Goal: Register for event/course

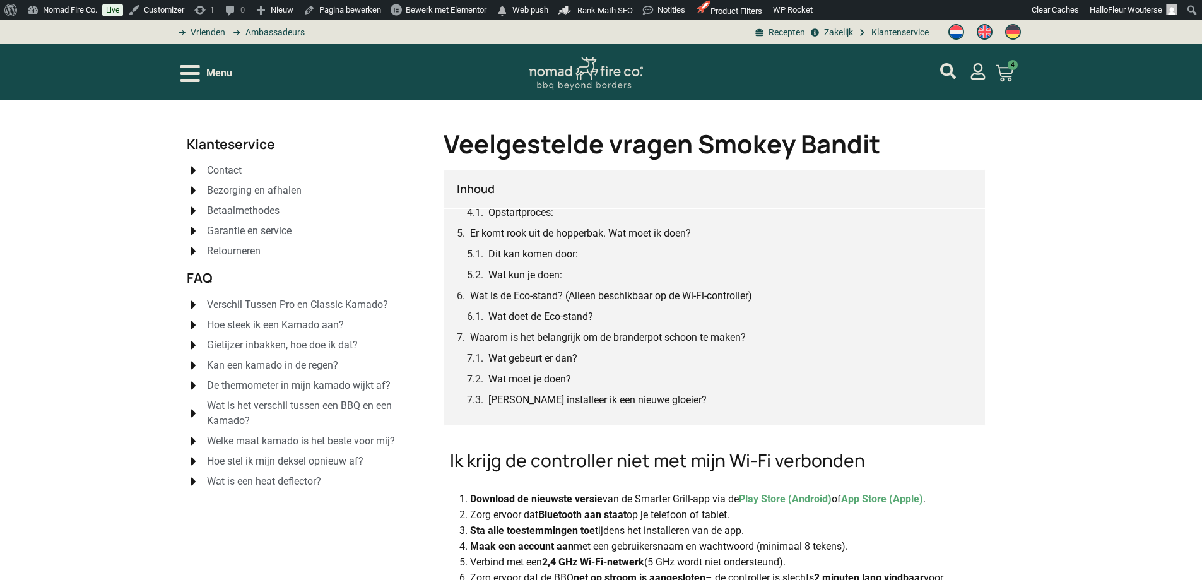
click at [192, 73] on icon "Open/Close Menu" at bounding box center [190, 73] width 20 height 17
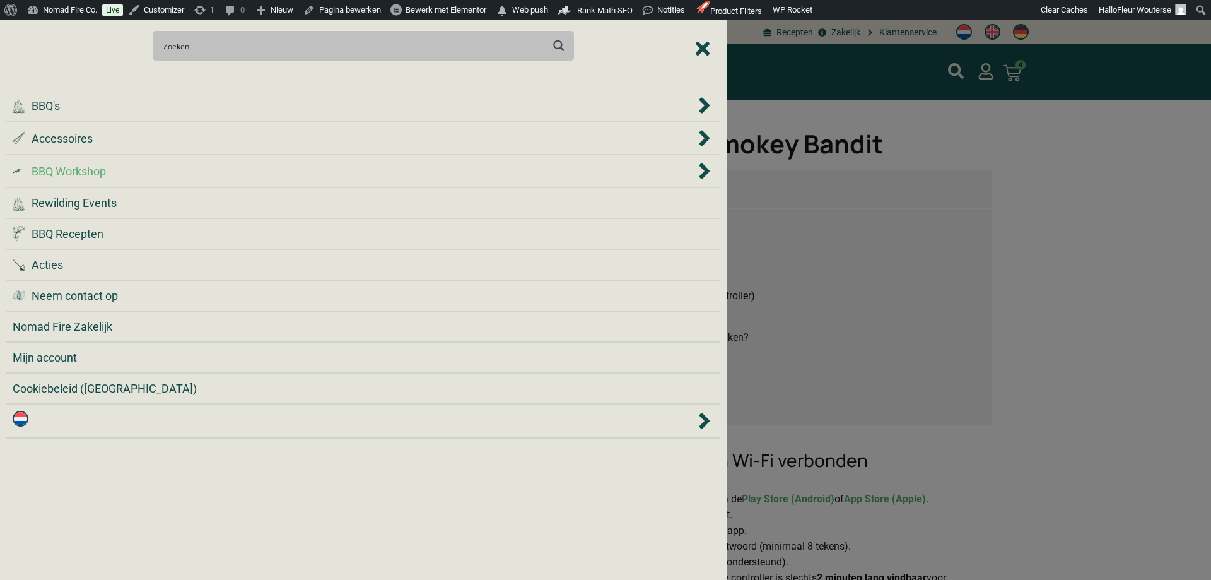
click at [220, 185] on li ".cls-1 { fill: #042e2c; } BBQ Workshop" at bounding box center [363, 171] width 714 height 33
click at [106, 168] on span "BBQ Workshop" at bounding box center [69, 171] width 74 height 17
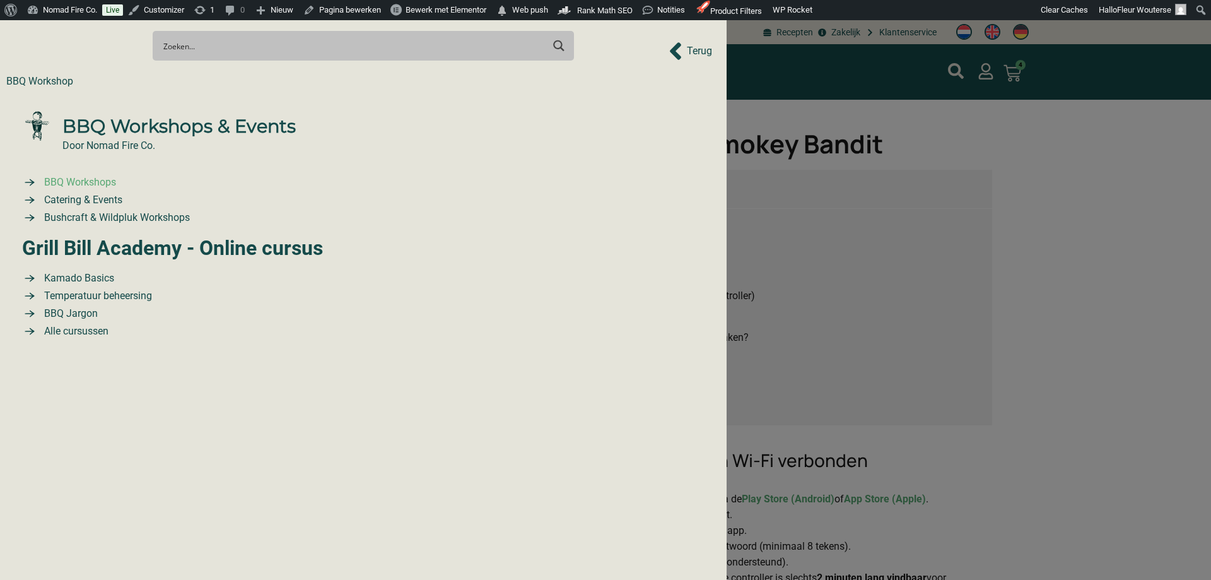
click at [94, 182] on span "BBQ Workshops" at bounding box center [78, 182] width 75 height 15
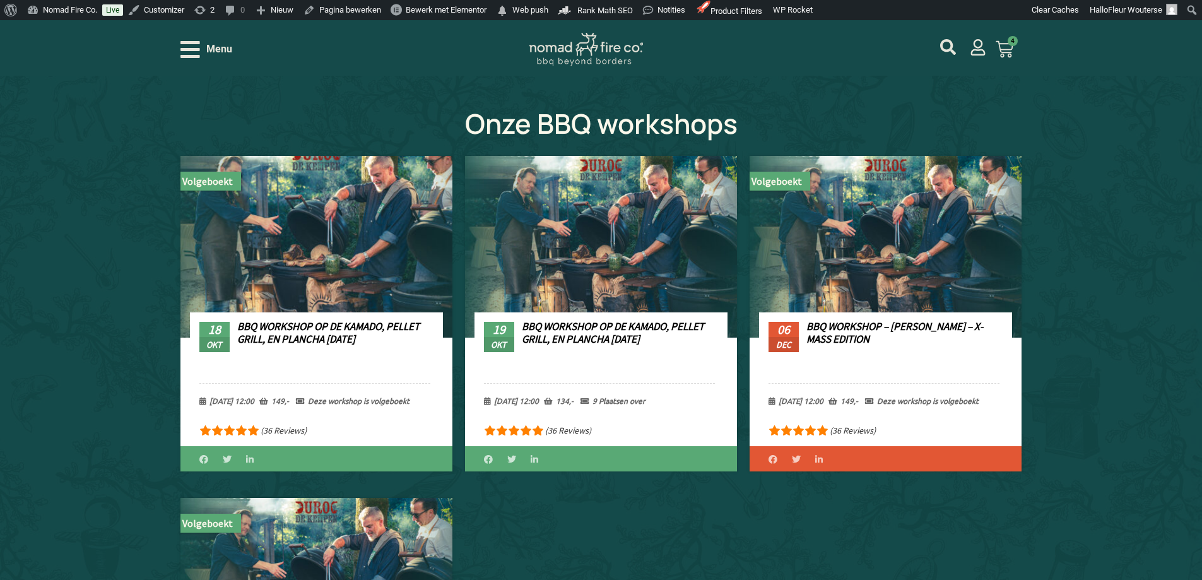
click at [307, 327] on link "BBQ Workshop op de Kamado, Pellet Grill, en Plancha [DATE]" at bounding box center [328, 332] width 182 height 26
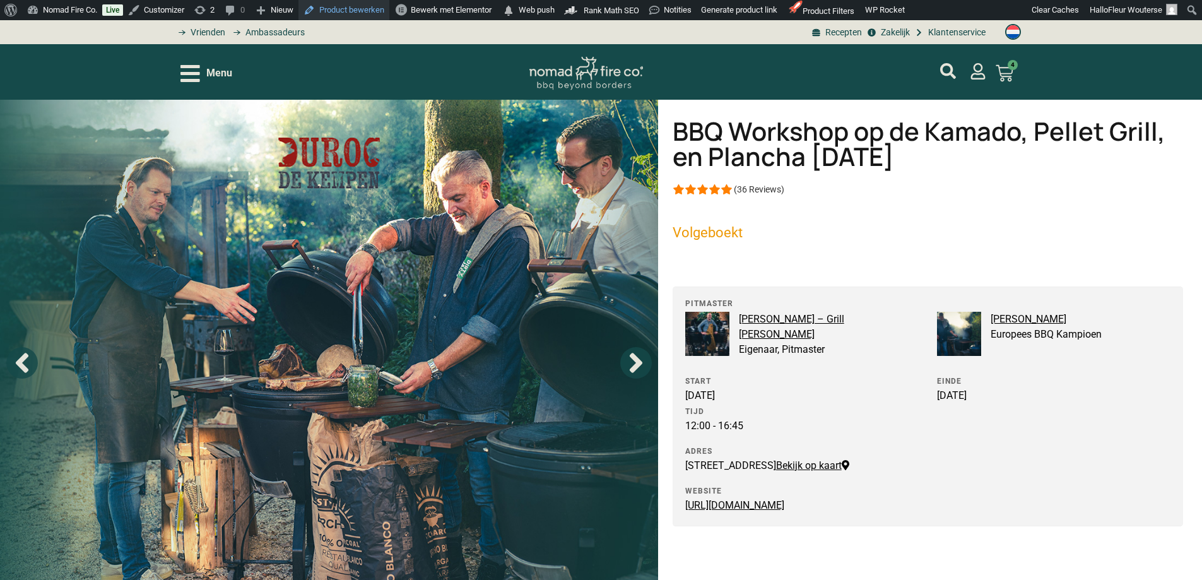
click at [355, 15] on link "Product bewerken" at bounding box center [343, 10] width 91 height 20
click at [204, 73] on div "Menu" at bounding box center [206, 73] width 52 height 22
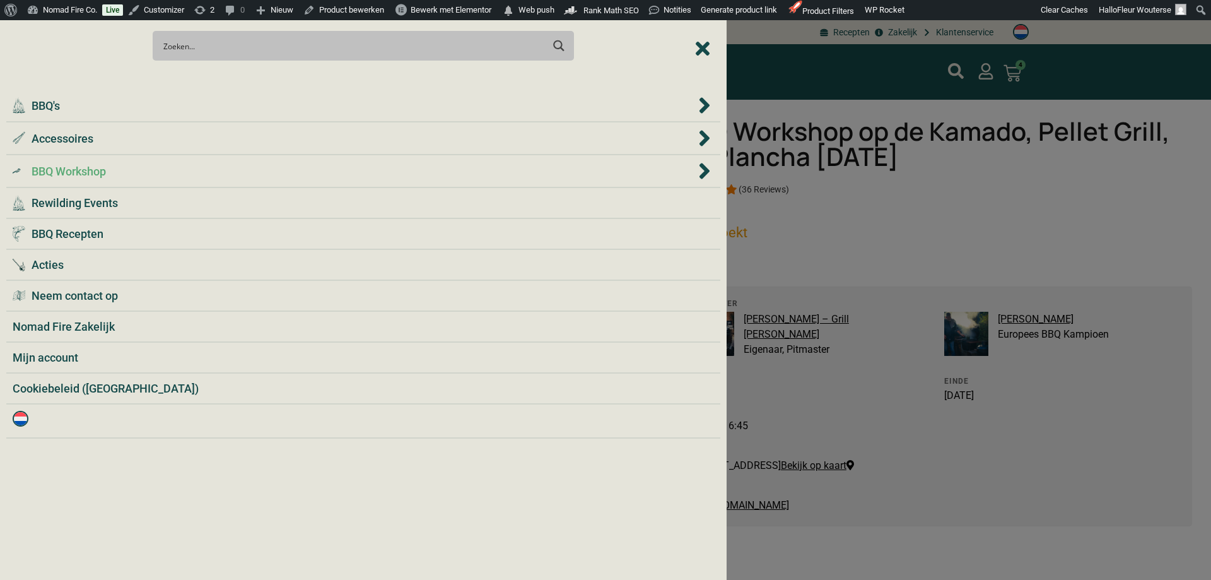
click at [96, 167] on span "BBQ Workshop" at bounding box center [69, 171] width 74 height 17
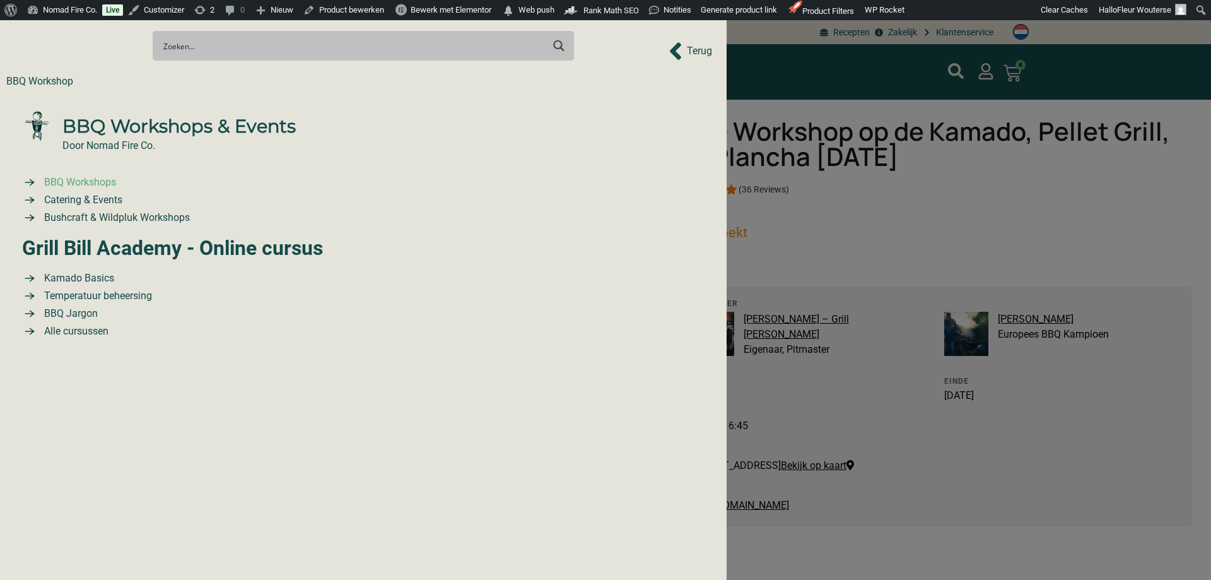
click at [106, 179] on span "BBQ Workshops" at bounding box center [78, 182] width 75 height 15
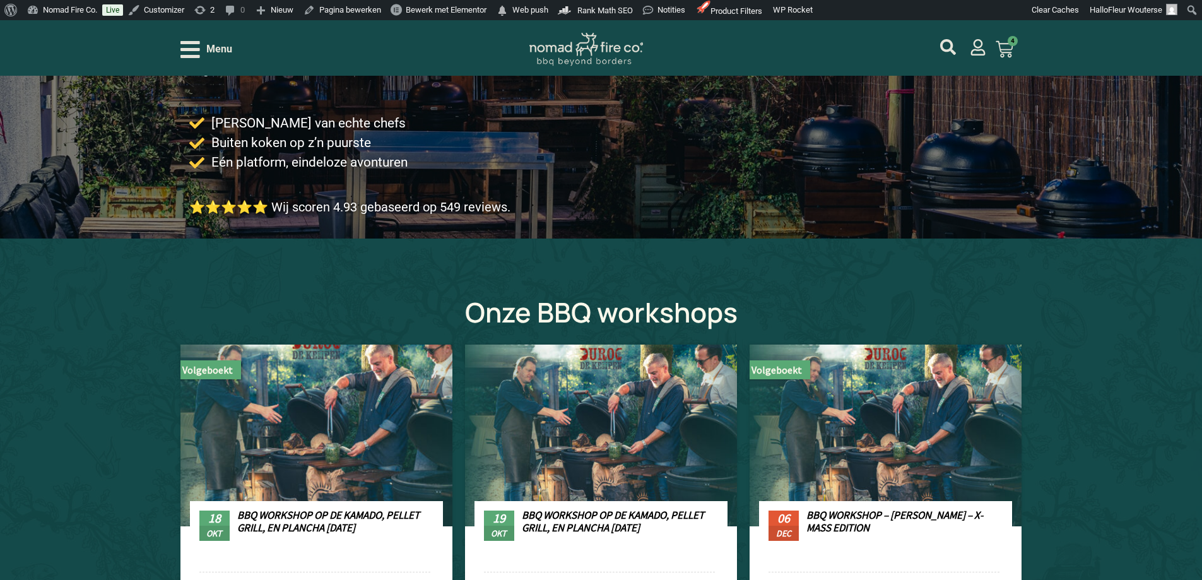
scroll to position [252, 0]
